Goal: Transaction & Acquisition: Purchase product/service

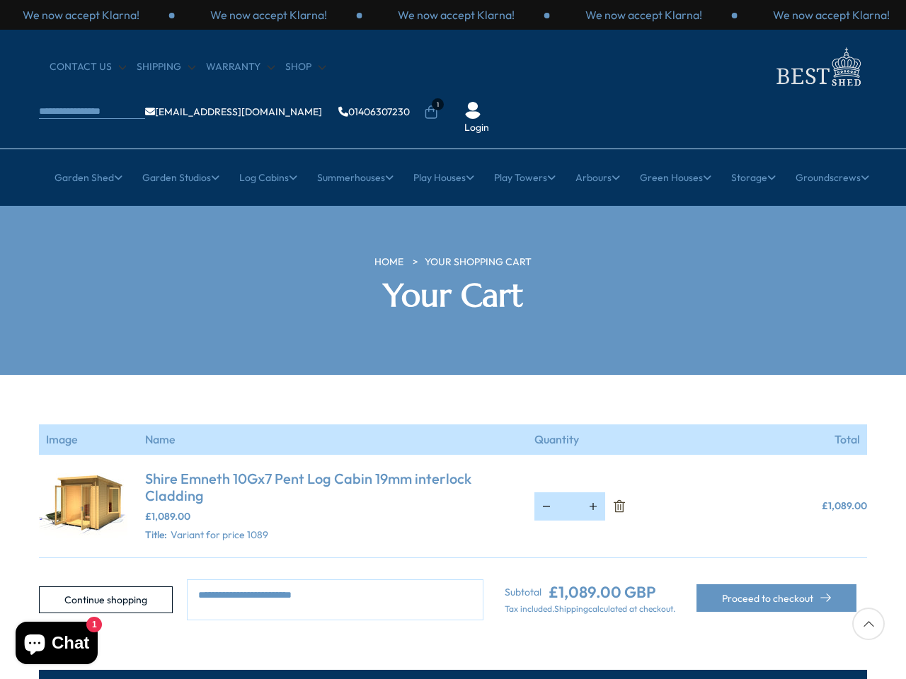
click at [453, 375] on section "Your cart is empty Continue shopping Image Name Quantity Total Shire Emneth 10G…" at bounding box center [453, 498] width 906 height 246
click at [453, 15] on div "We now accept Klarna!" at bounding box center [456, 15] width 188 height 16
click at [438, 96] on li "1" at bounding box center [431, 103] width 14 height 14
click at [80, 160] on link "Garden Shed" at bounding box center [88, 177] width 68 height 35
click at [174, 160] on link "Garden Studios" at bounding box center [180, 177] width 77 height 35
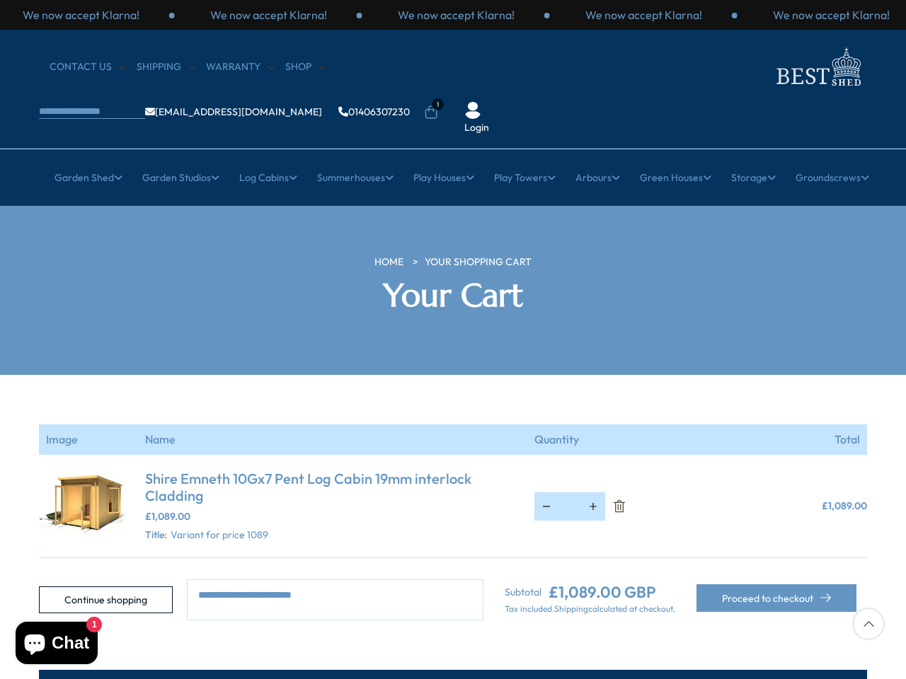
click at [263, 160] on link "Log Cabins" at bounding box center [268, 177] width 58 height 35
click at [352, 160] on link "Summerhouses" at bounding box center [355, 177] width 76 height 35
click at [443, 160] on link "Play Houses" at bounding box center [443, 177] width 61 height 35
click at [526, 160] on link "Play Towers" at bounding box center [525, 177] width 62 height 35
click at [601, 160] on link "Arbours" at bounding box center [597, 177] width 45 height 35
